Goal: Navigation & Orientation: Find specific page/section

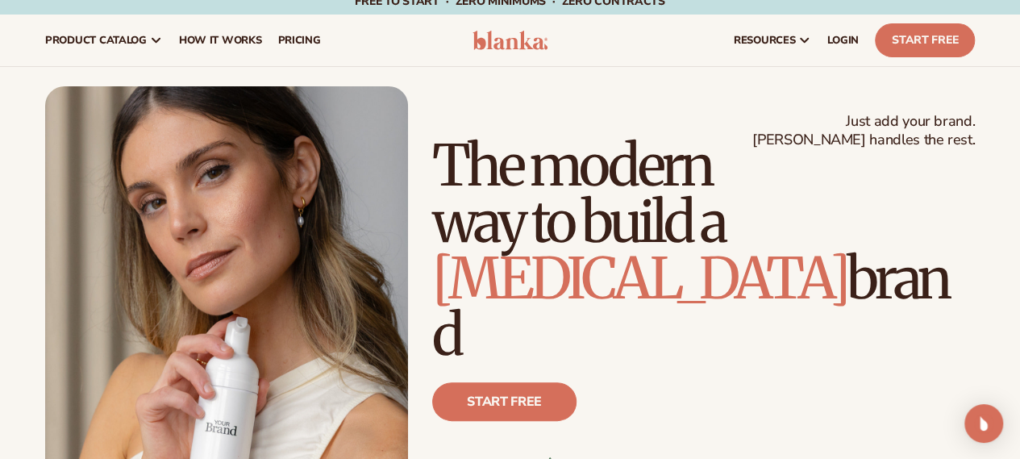
scroll to position [12, 0]
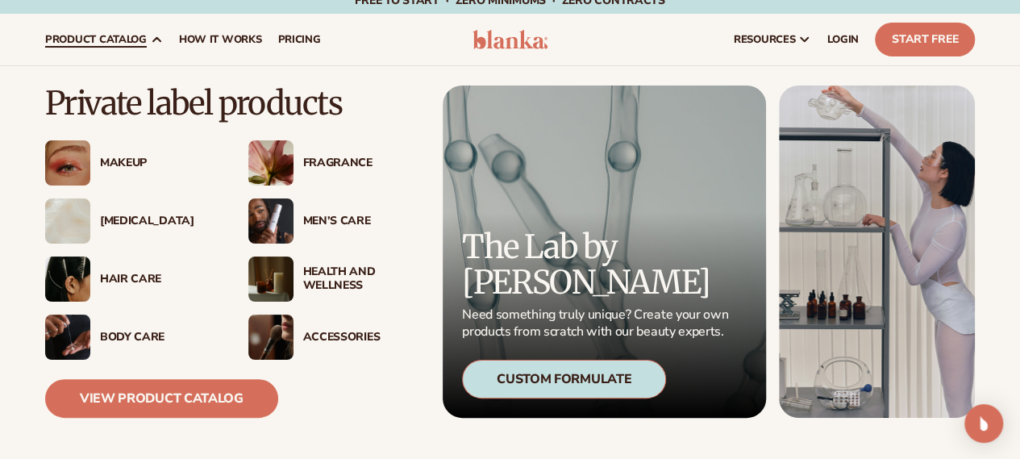
click at [158, 36] on icon at bounding box center [156, 39] width 13 height 13
click at [120, 162] on div "Makeup" at bounding box center [158, 163] width 116 height 14
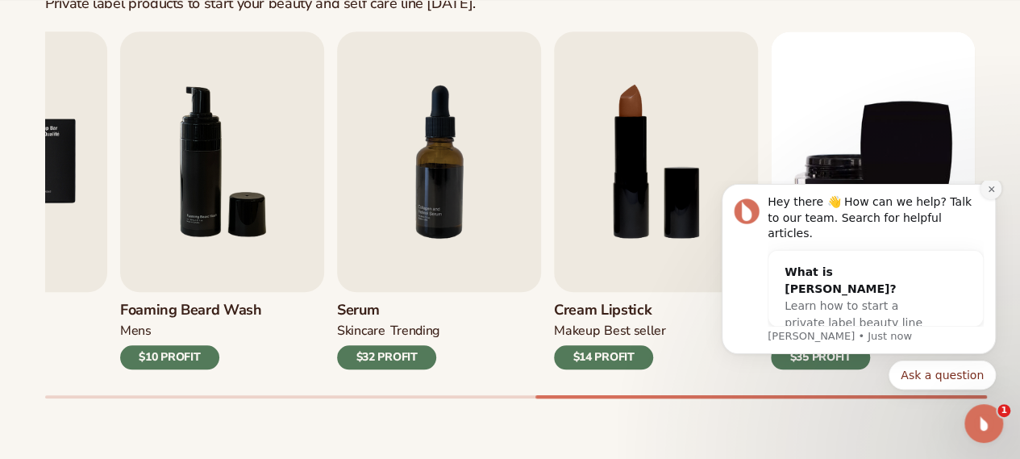
click at [982, 199] on button "Dismiss notification" at bounding box center [991, 188] width 21 height 21
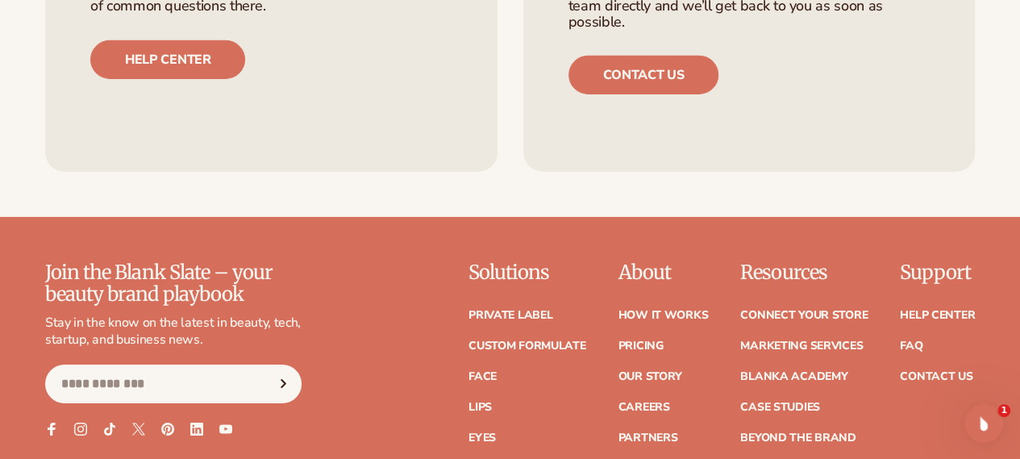
scroll to position [2920, 0]
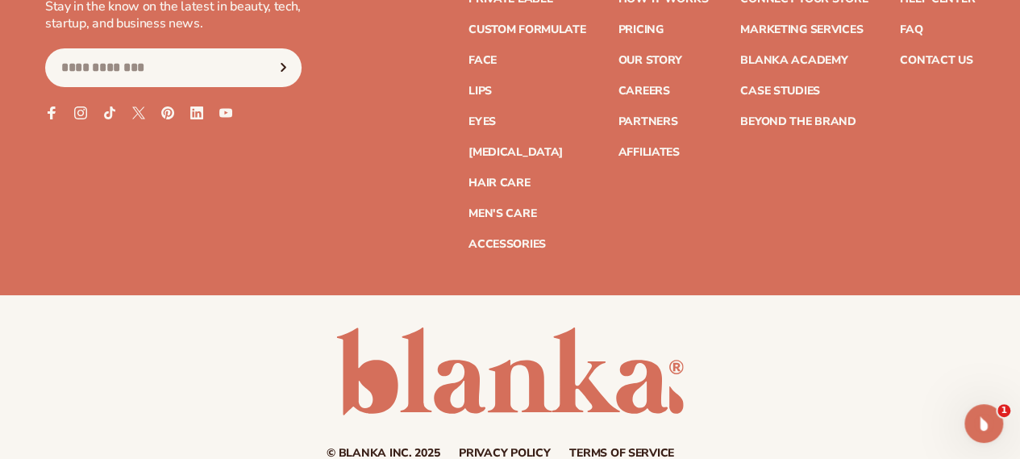
click at [660, 390] on link at bounding box center [510, 371] width 348 height 88
